Goal: Transaction & Acquisition: Purchase product/service

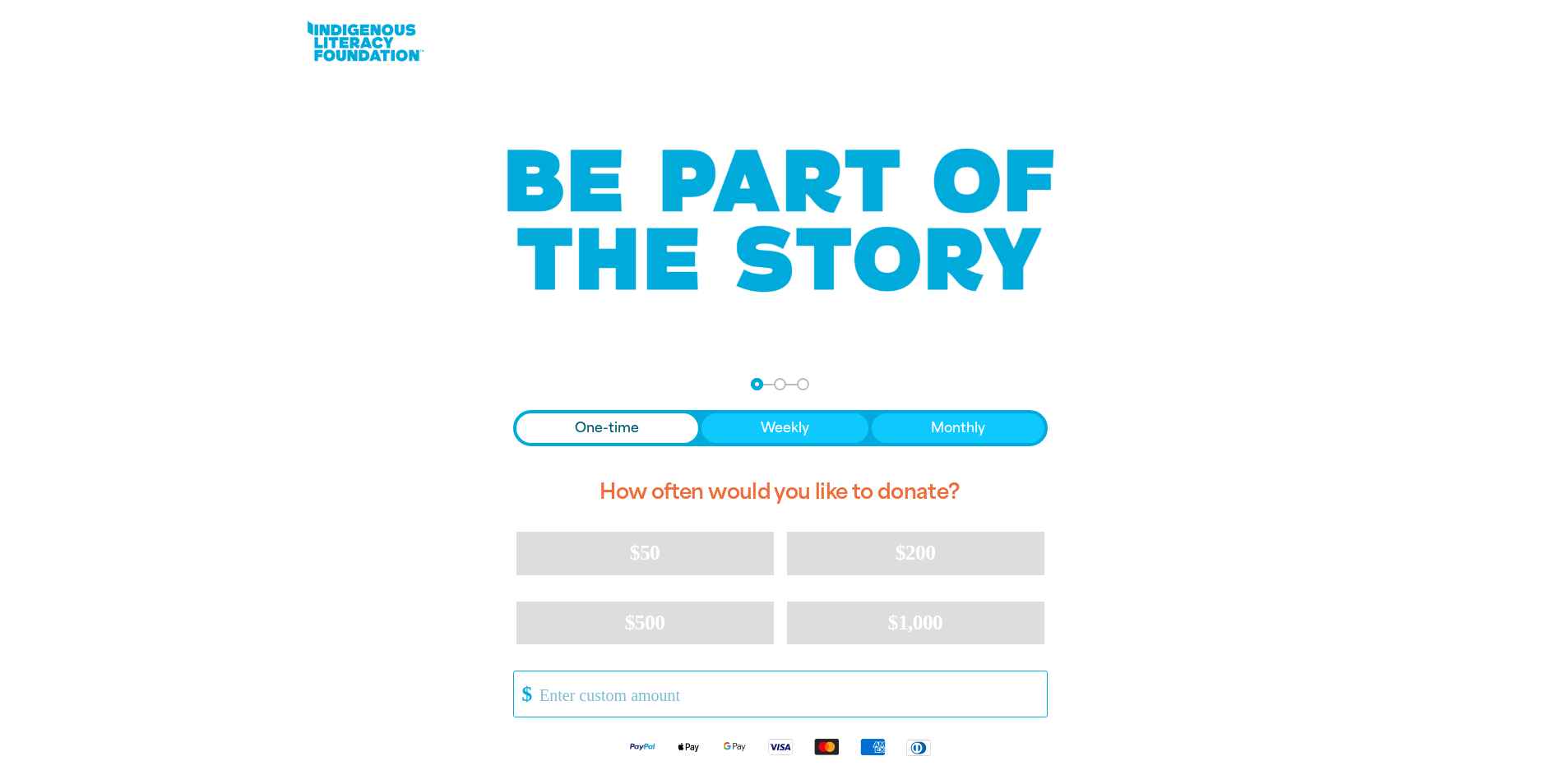
click at [539, 700] on input "Other Amount" at bounding box center [786, 694] width 518 height 45
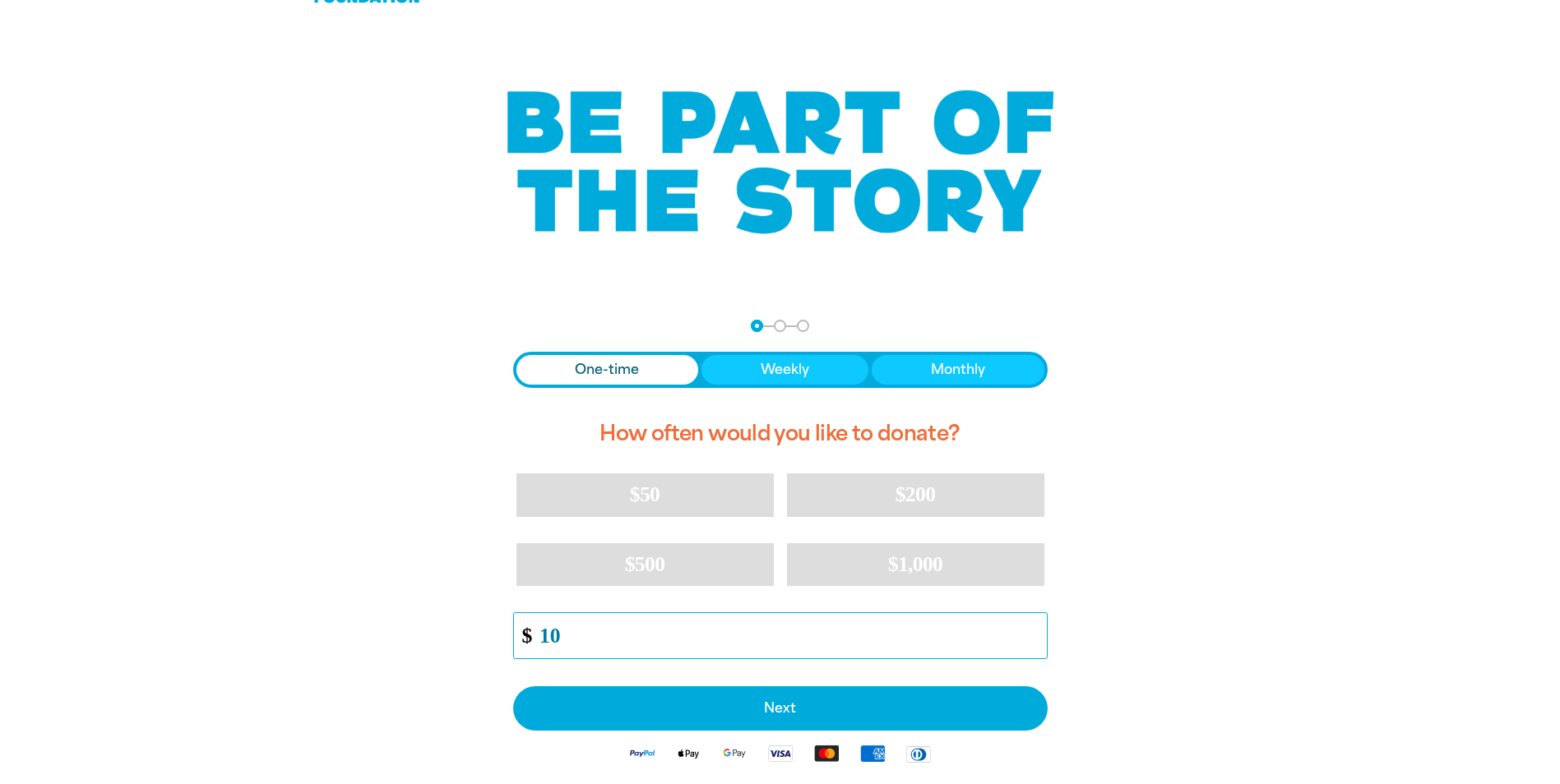
scroll to position [247, 0]
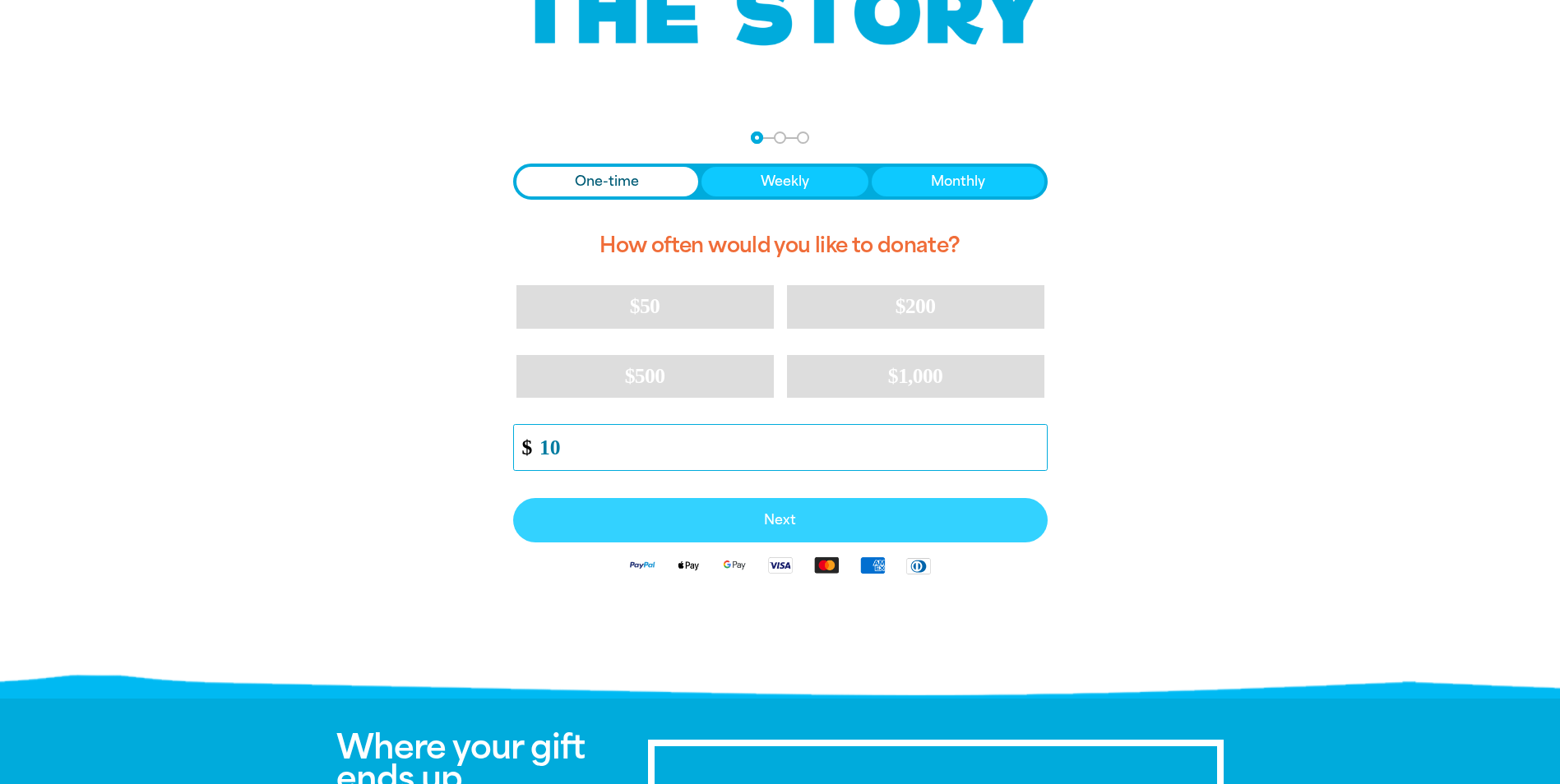
type input "10"
click at [775, 526] on span "Next" at bounding box center [780, 520] width 498 height 13
select select "AU"
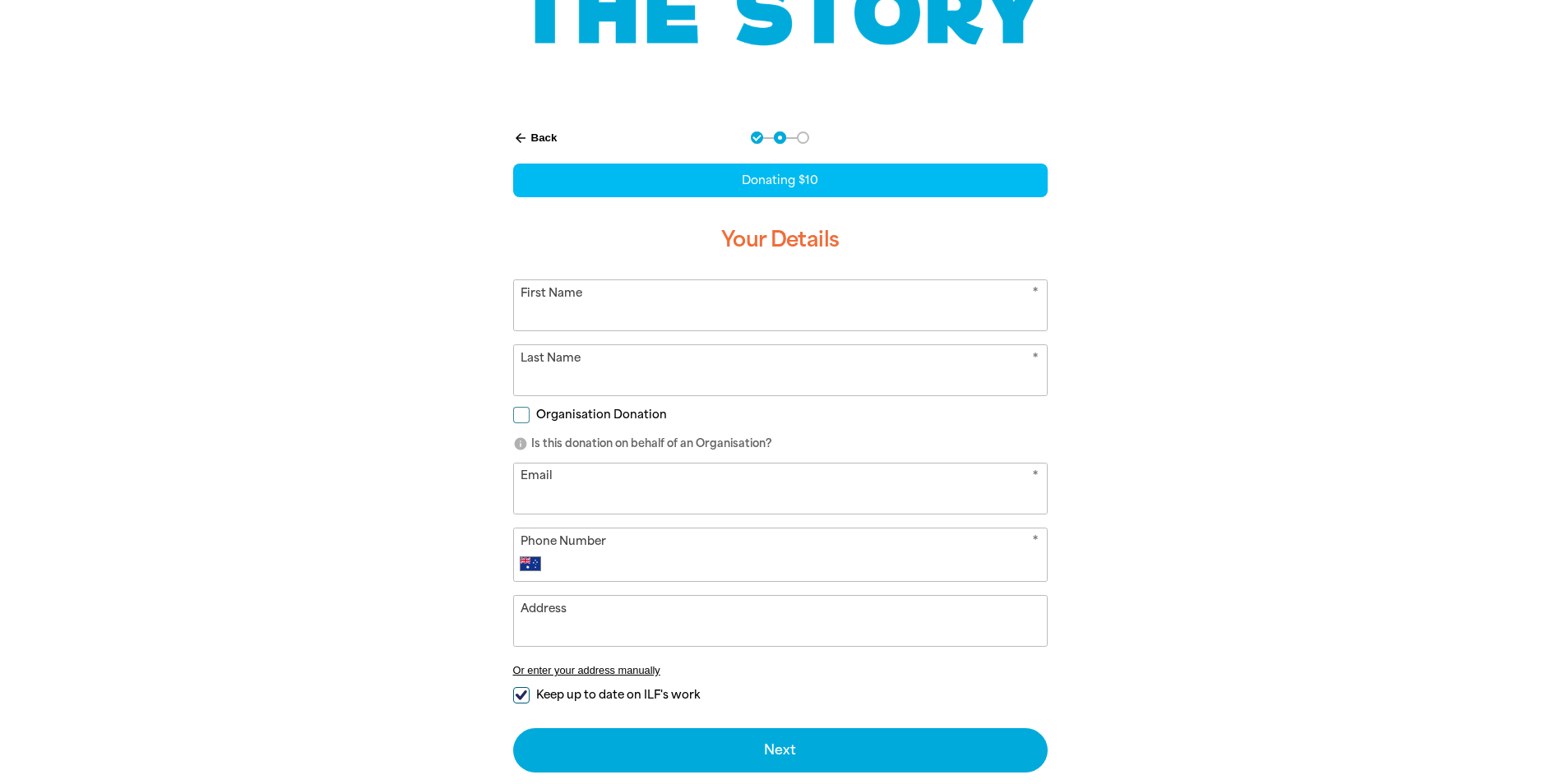
click at [562, 323] on input "First Name" at bounding box center [781, 306] width 533 height 50
type input "Diem"
type input "[PERSON_NAME]"
type input "[EMAIL_ADDRESS][PERSON_NAME][DOMAIN_NAME]"
type input "[PHONE_NUMBER]"
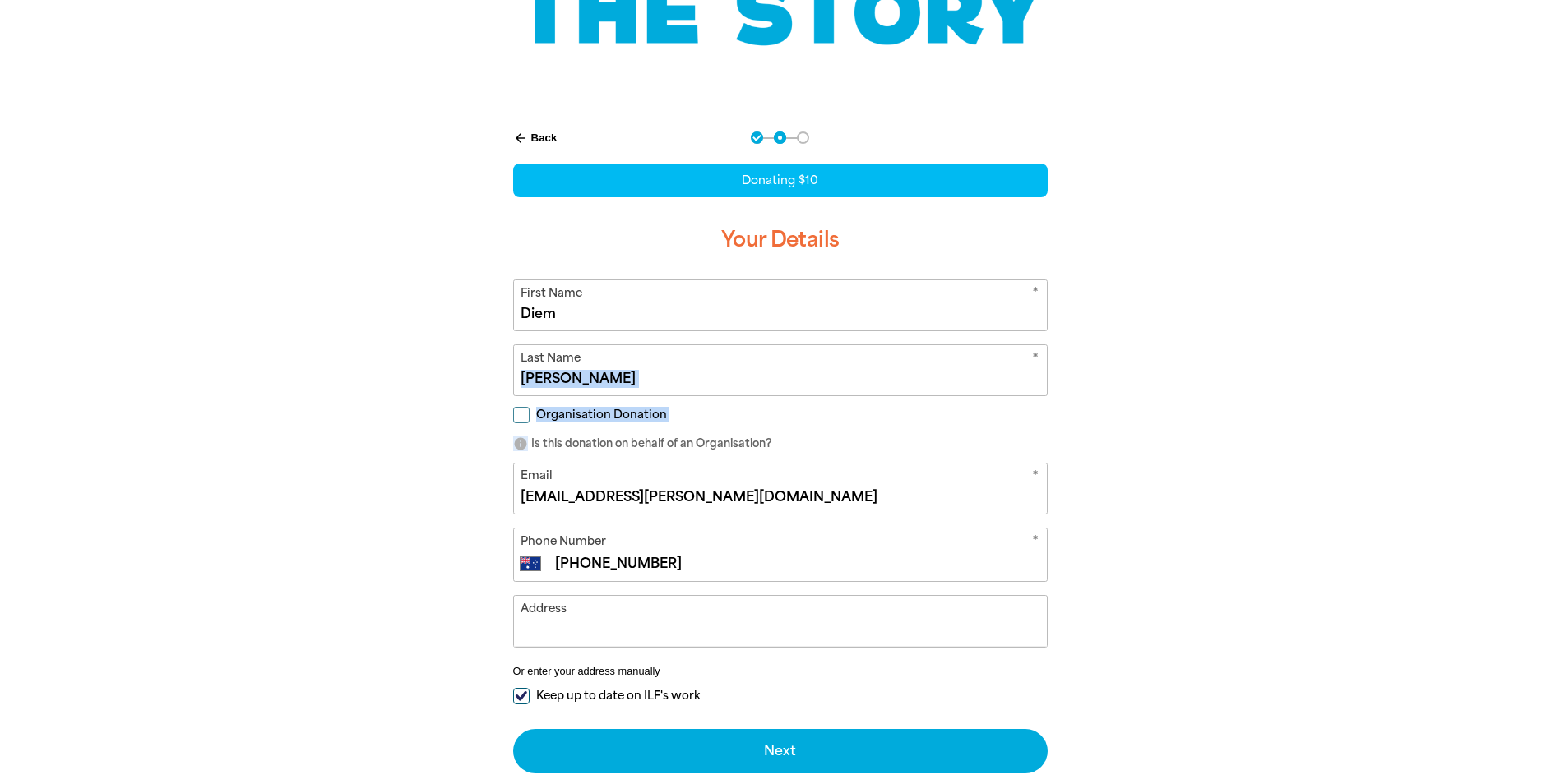
drag, startPoint x: 881, startPoint y: 396, endPoint x: 1244, endPoint y: 430, distance: 364.6
click at [1244, 430] on div "arrow_back Back Step 1 Step 2 Step 3 Donating $10 Your Details * First Name Die…" at bounding box center [780, 494] width 987 height 765
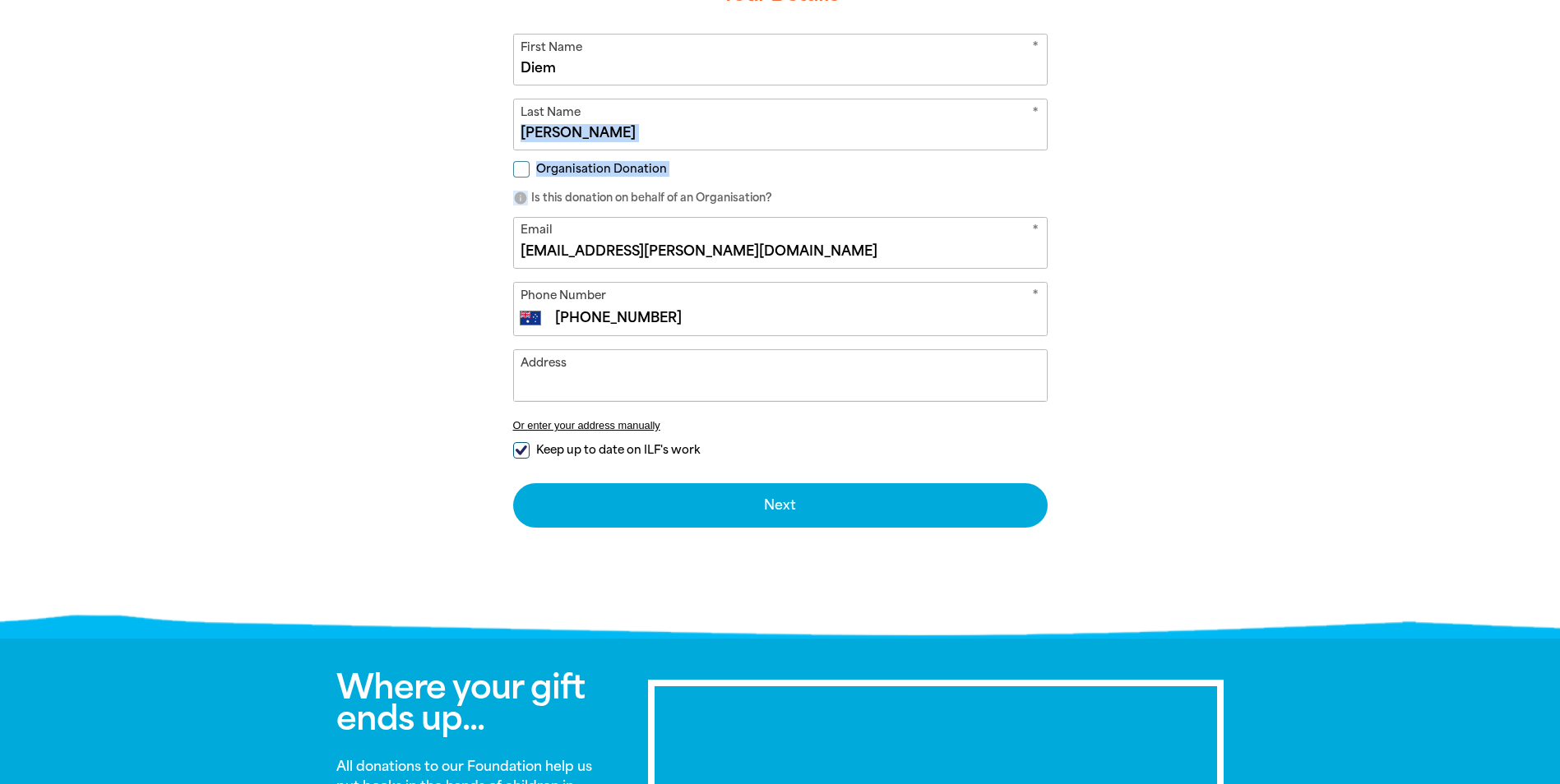
scroll to position [494, 0]
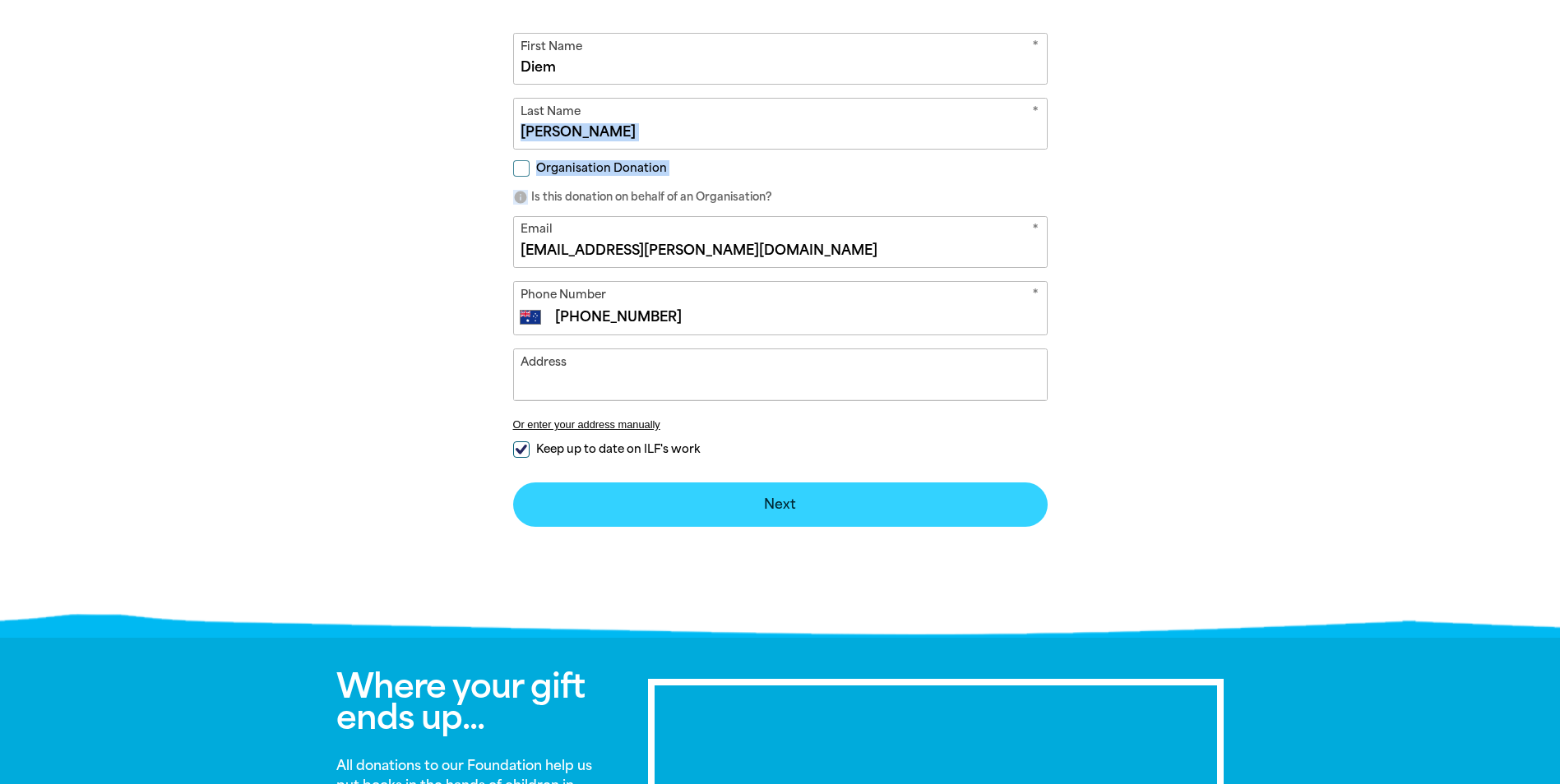
click at [811, 507] on button "Next chevron_right" at bounding box center [781, 505] width 535 height 45
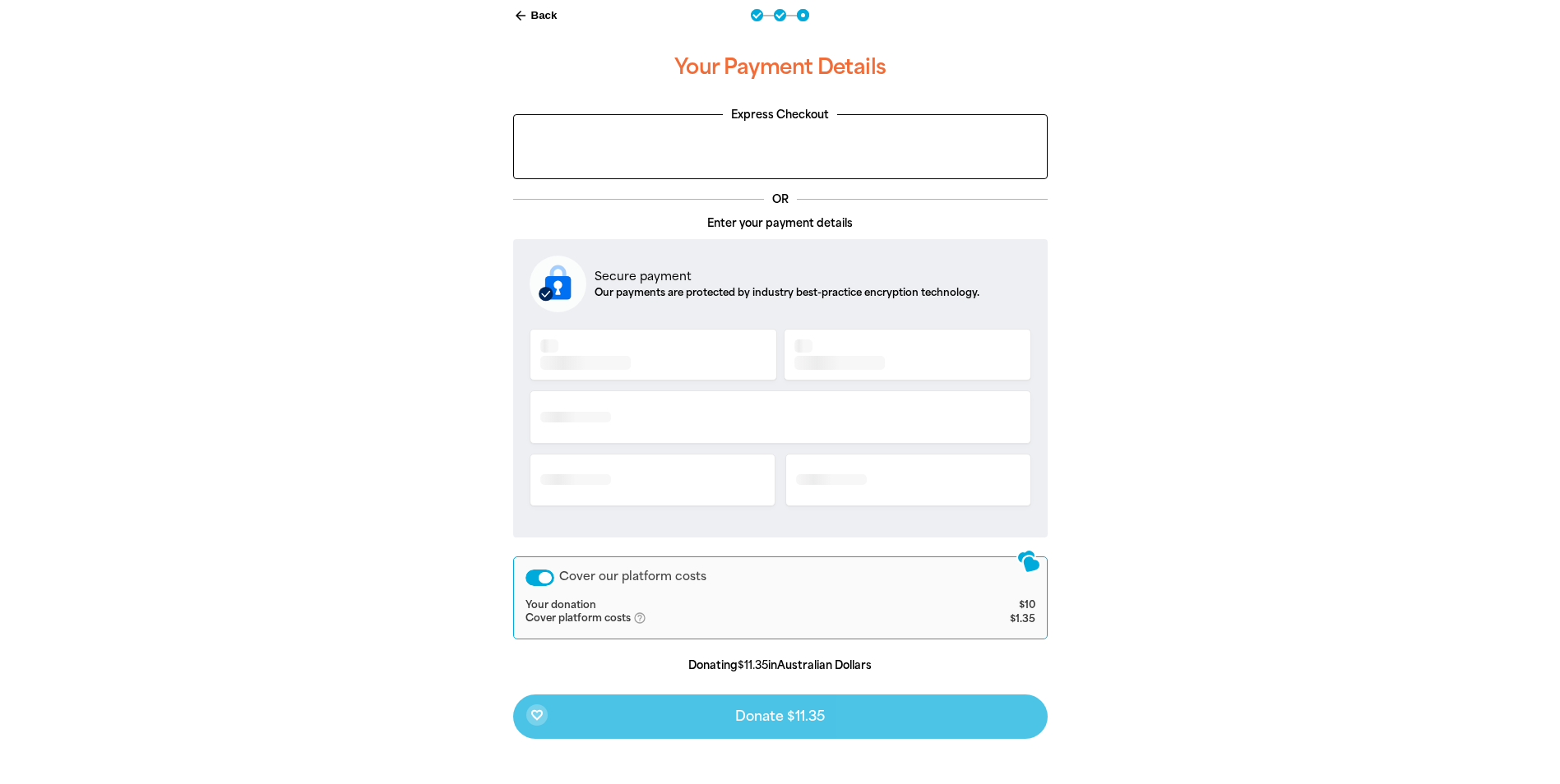
scroll to position [307, 0]
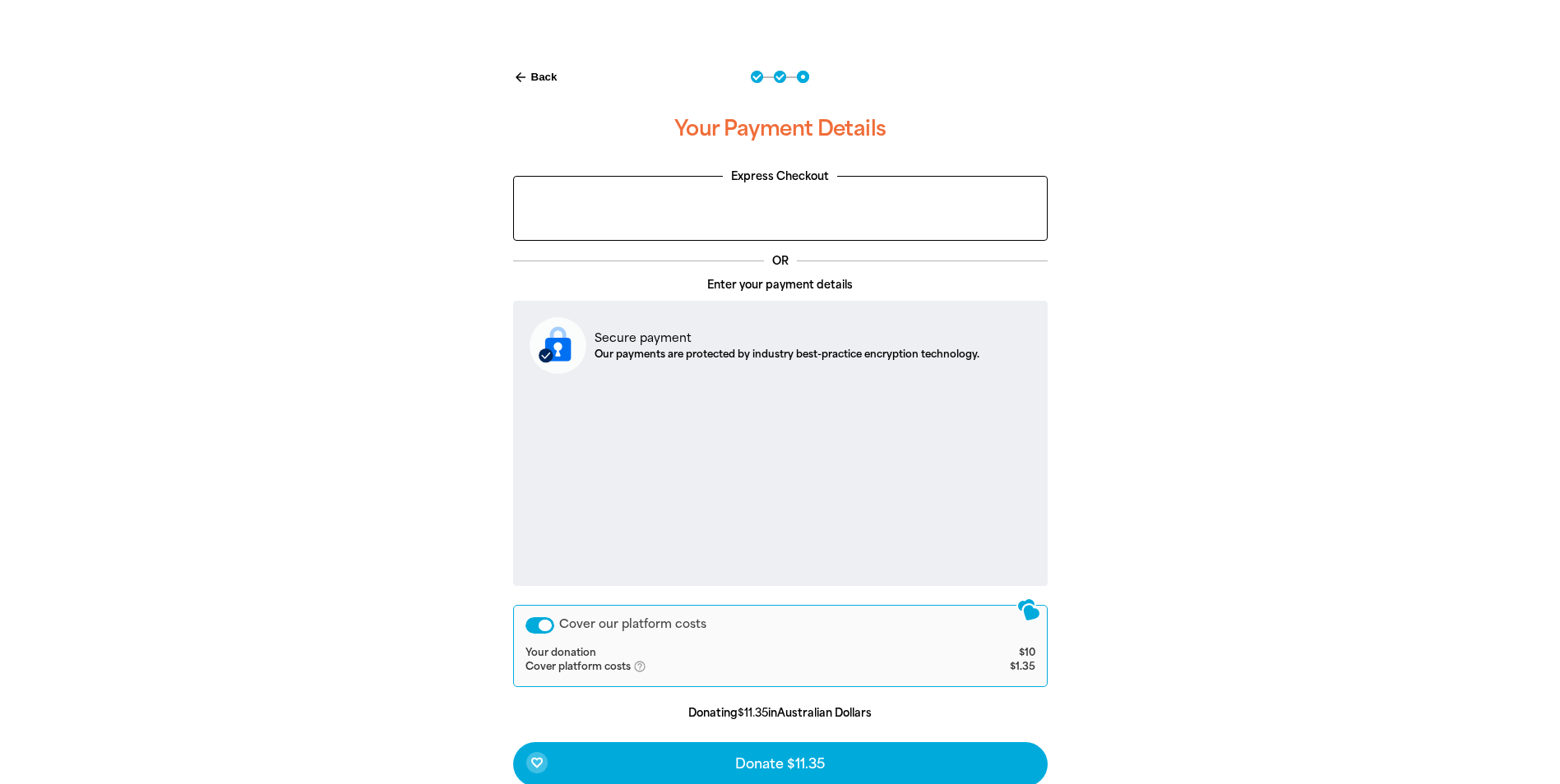
click at [545, 628] on div "Cover our platform costs" at bounding box center [540, 625] width 29 height 16
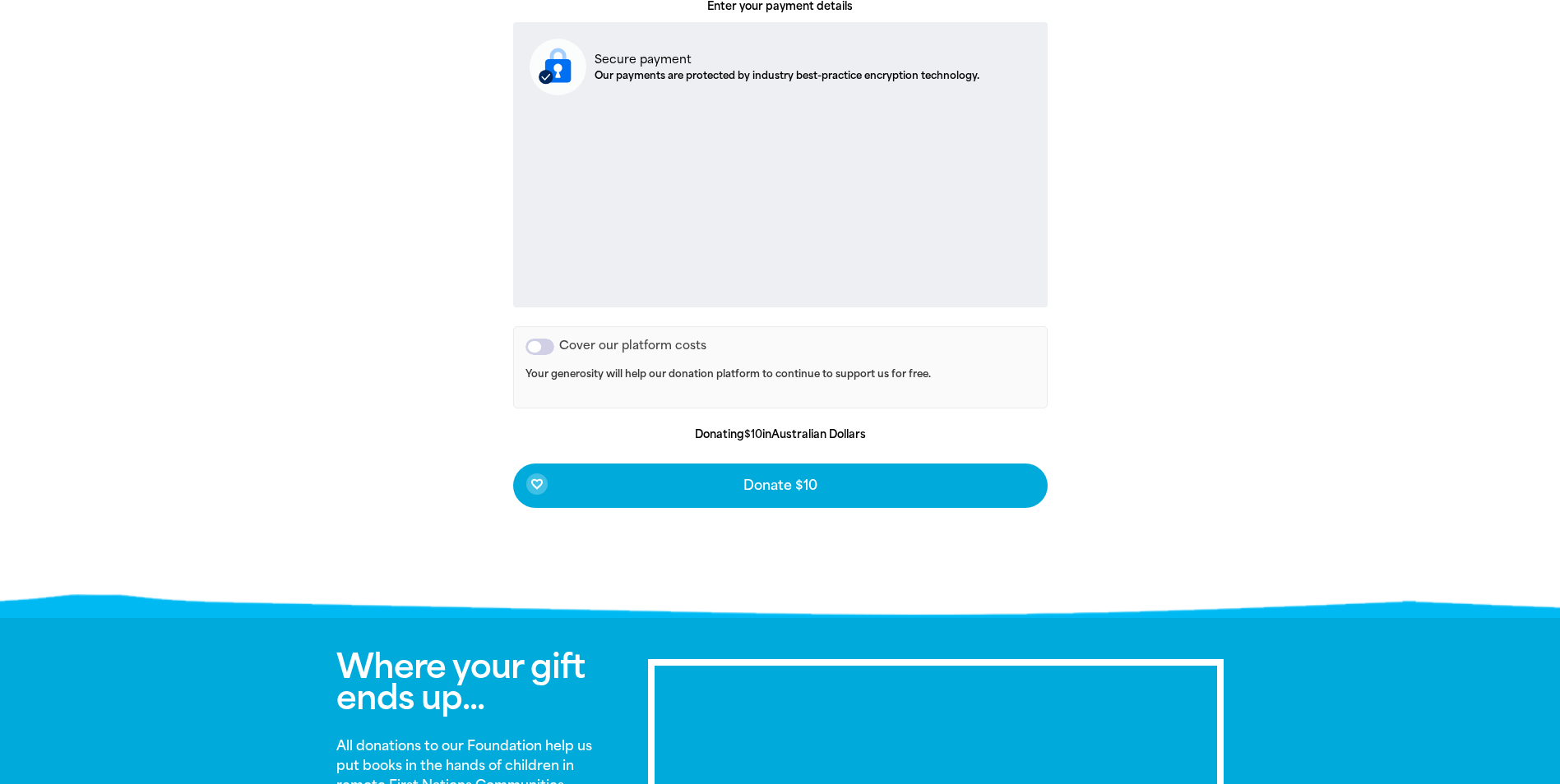
scroll to position [718, 0]
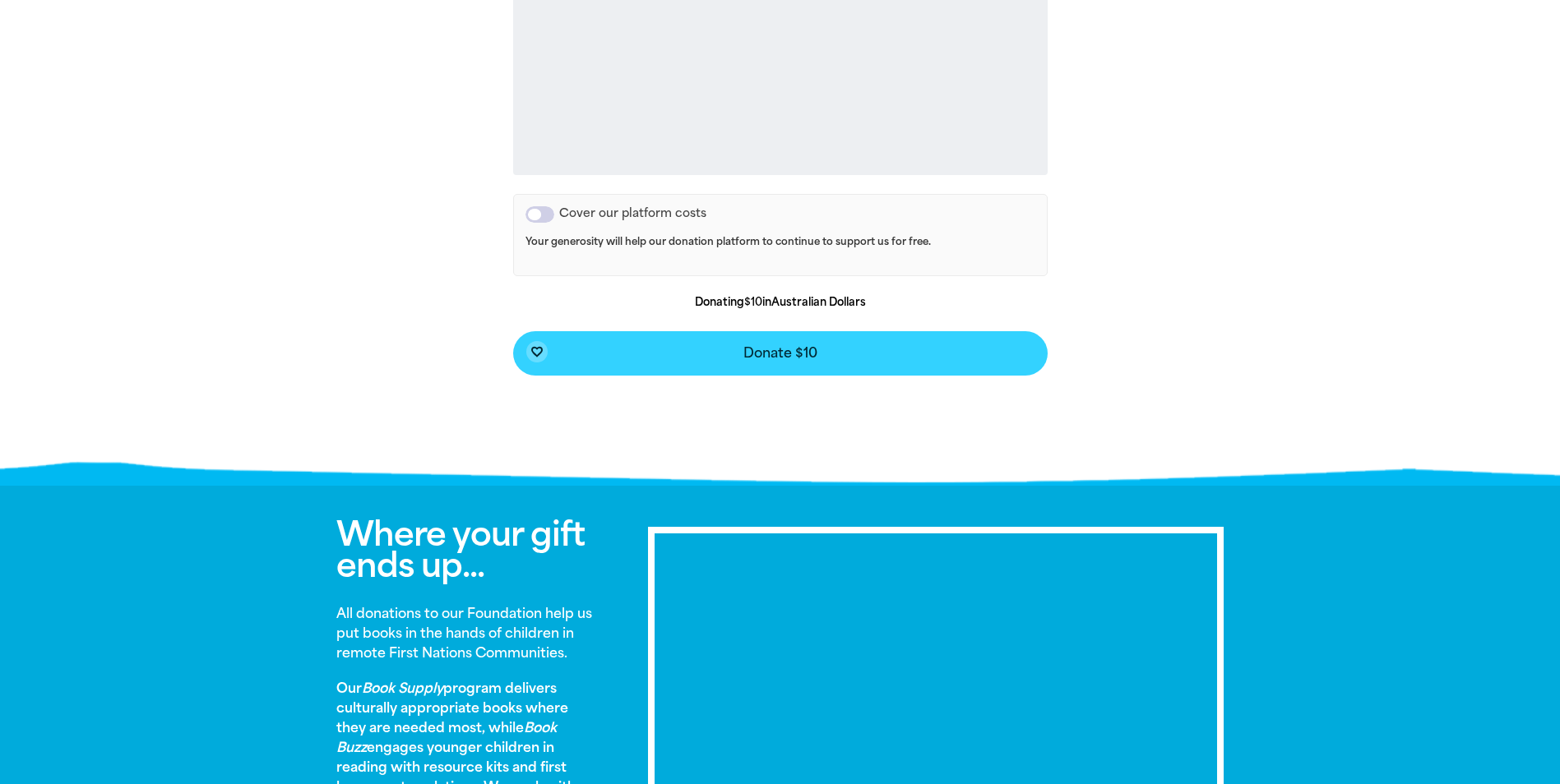
click at [805, 355] on span "Donate $10" at bounding box center [780, 353] width 74 height 13
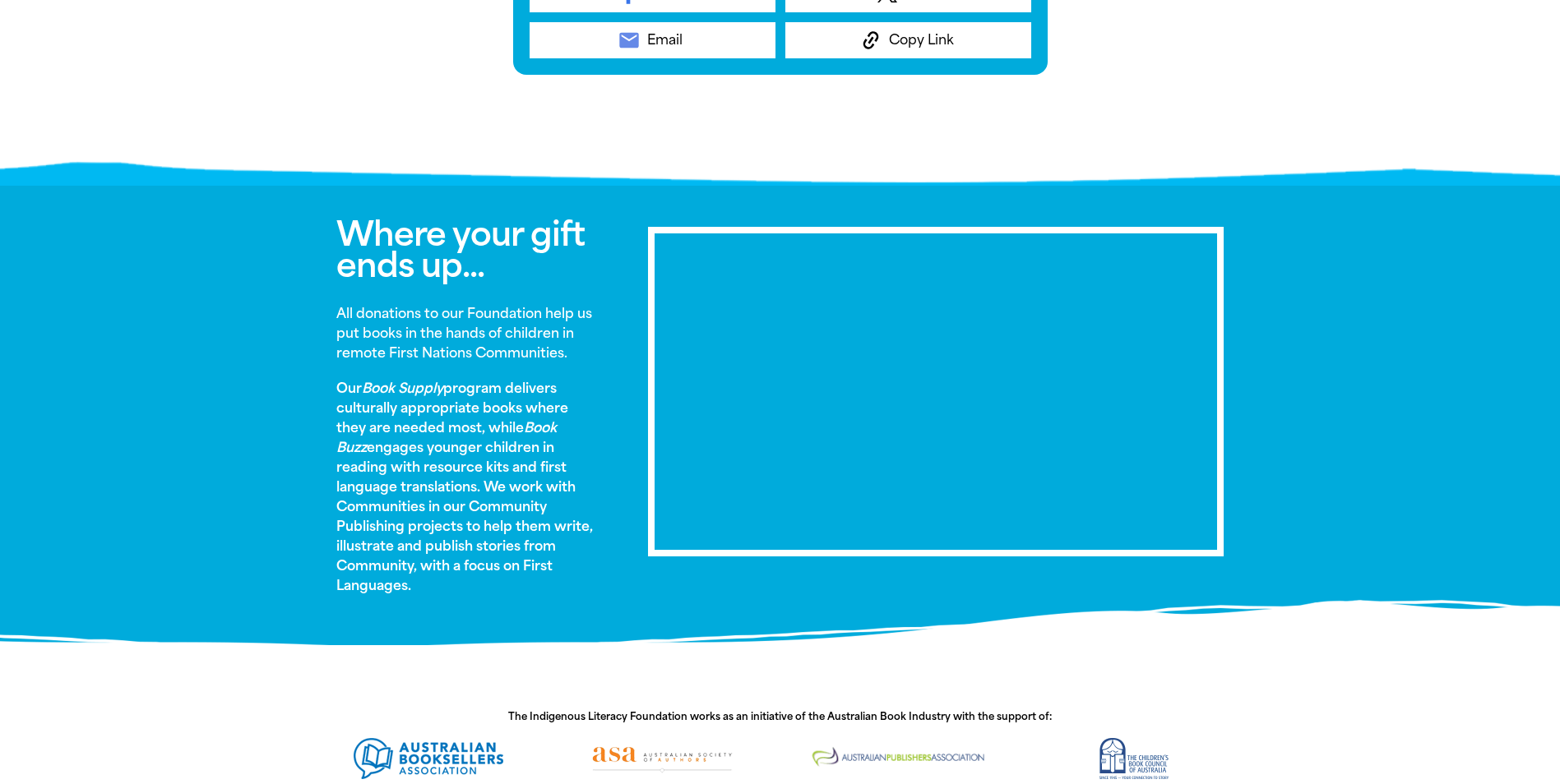
scroll to position [822, 0]
